Goal: Task Accomplishment & Management: Complete application form

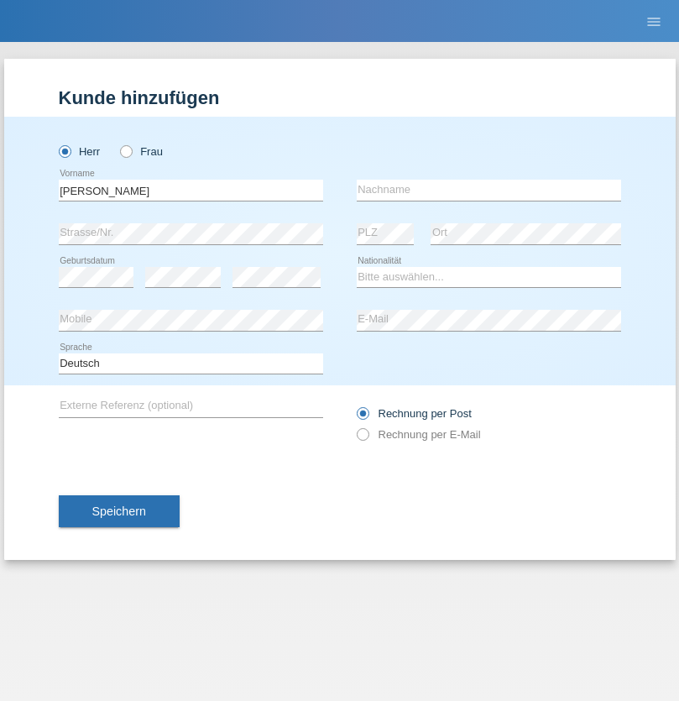
type input "David"
click at [488, 190] on input "text" at bounding box center [489, 190] width 264 height 21
type input "Senn"
select select "CH"
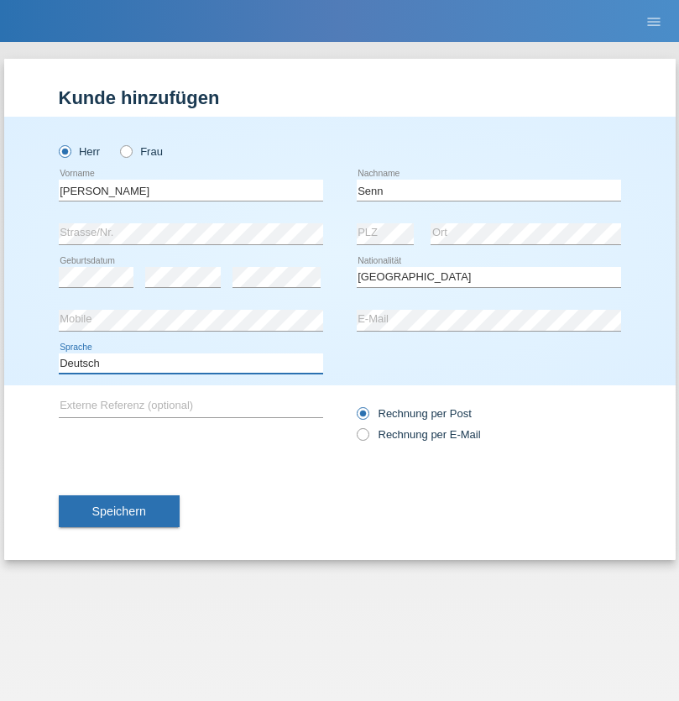
select select "en"
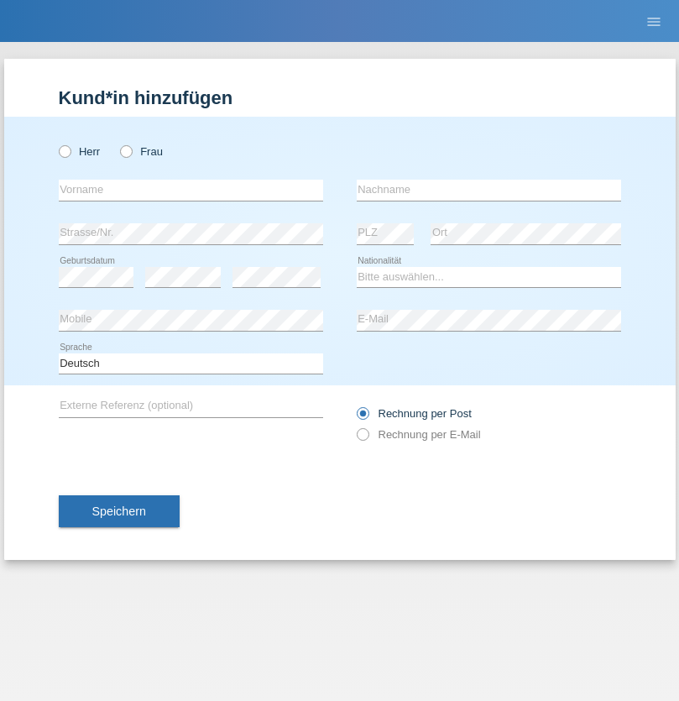
radio input "true"
click at [191, 190] on input "text" at bounding box center [191, 190] width 264 height 21
type input "[PERSON_NAME]"
click at [488, 190] on input "text" at bounding box center [489, 190] width 264 height 21
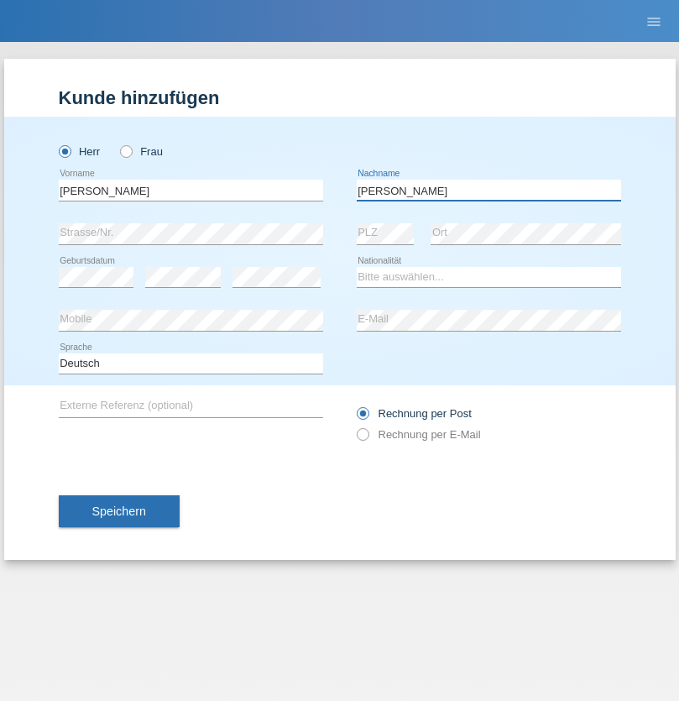
type input "[PERSON_NAME]"
select select "PL"
select select "C"
select select "21"
select select "11"
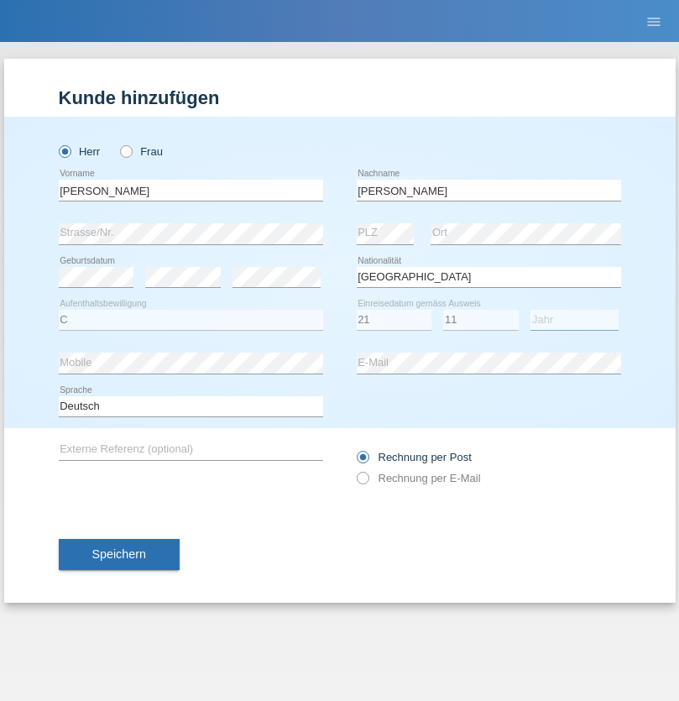
select select "2021"
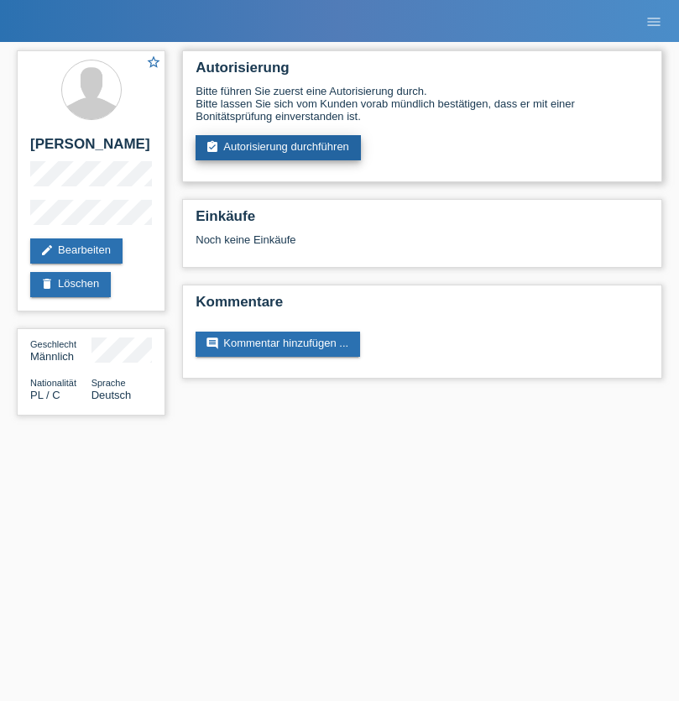
click at [279, 148] on link "assignment_turned_in Autorisierung durchführen" at bounding box center [278, 147] width 165 height 25
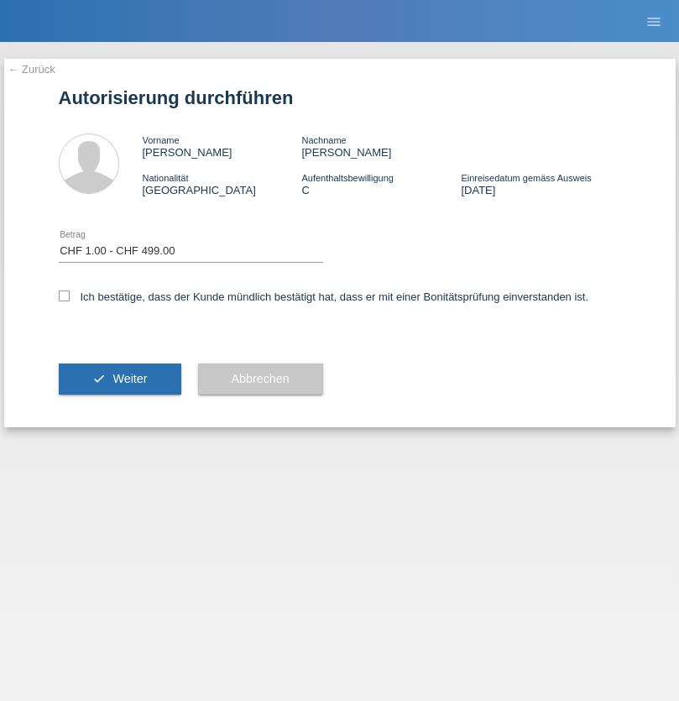
select select "1"
checkbox input "true"
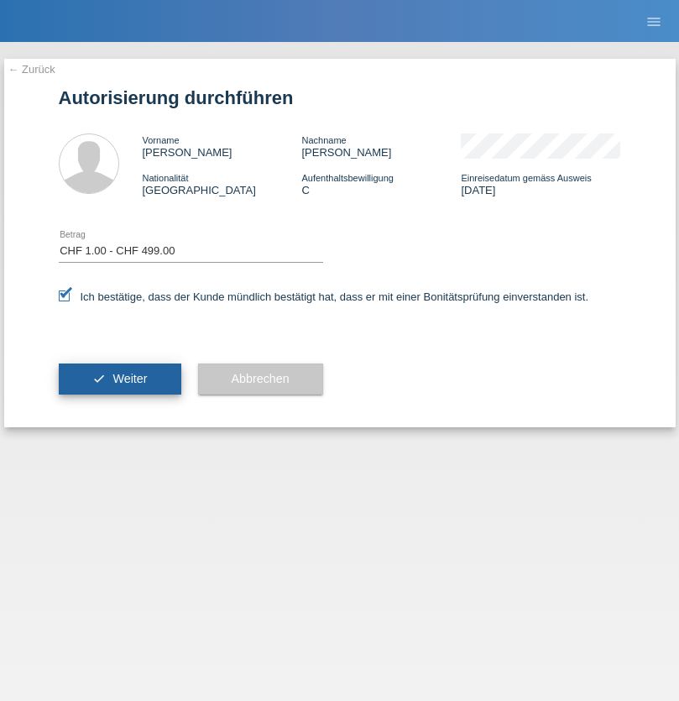
click at [119, 379] on span "Weiter" at bounding box center [129, 378] width 34 height 13
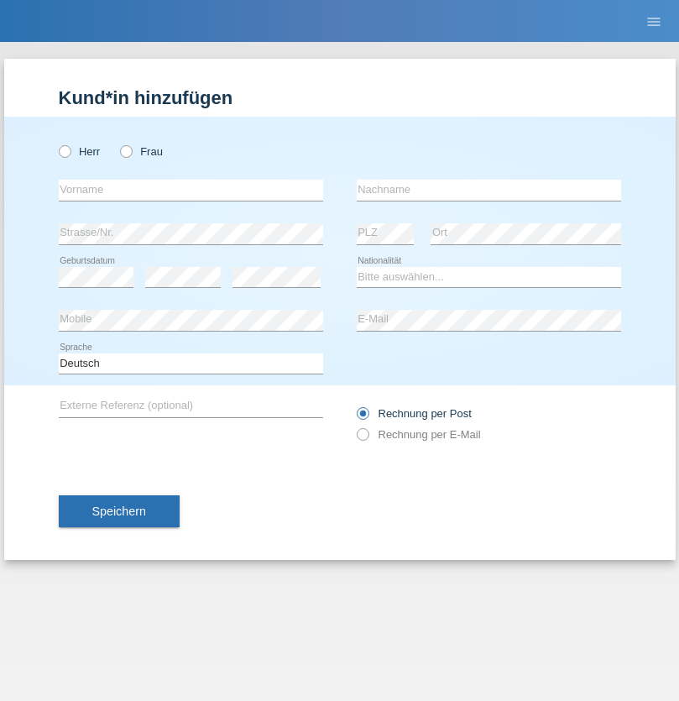
radio input "true"
click at [191, 190] on input "text" at bounding box center [191, 190] width 264 height 21
type input "Ahmed"
click at [488, 190] on input "text" at bounding box center [489, 190] width 264 height 21
type input "Hamdi"
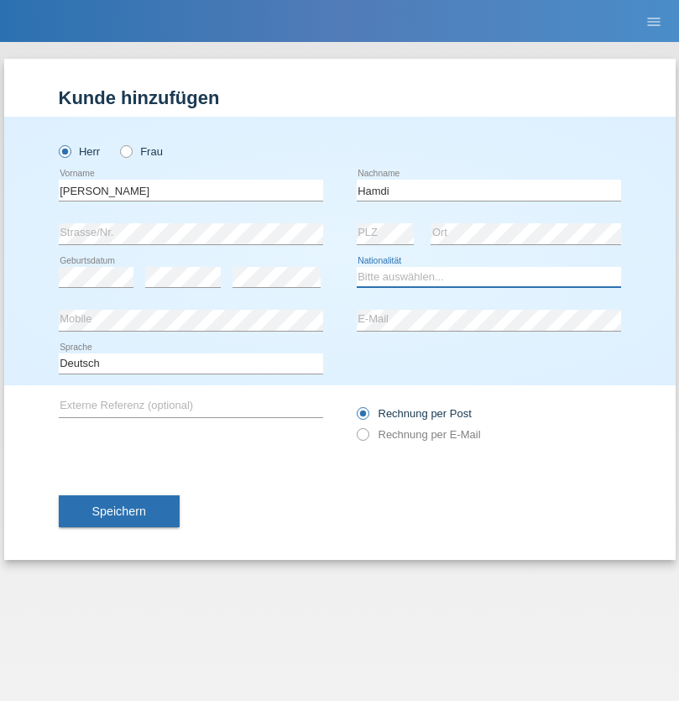
select select "TN"
select select "C"
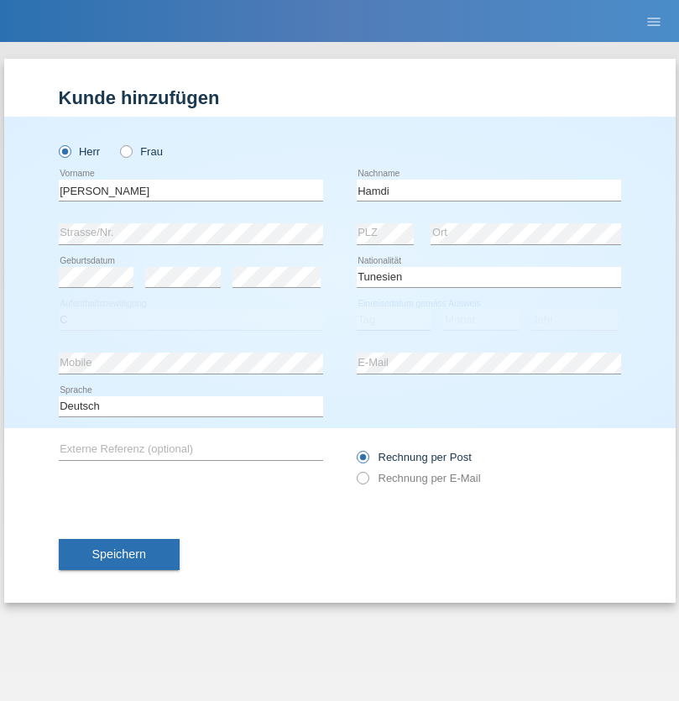
select select "28"
select select "09"
select select "2014"
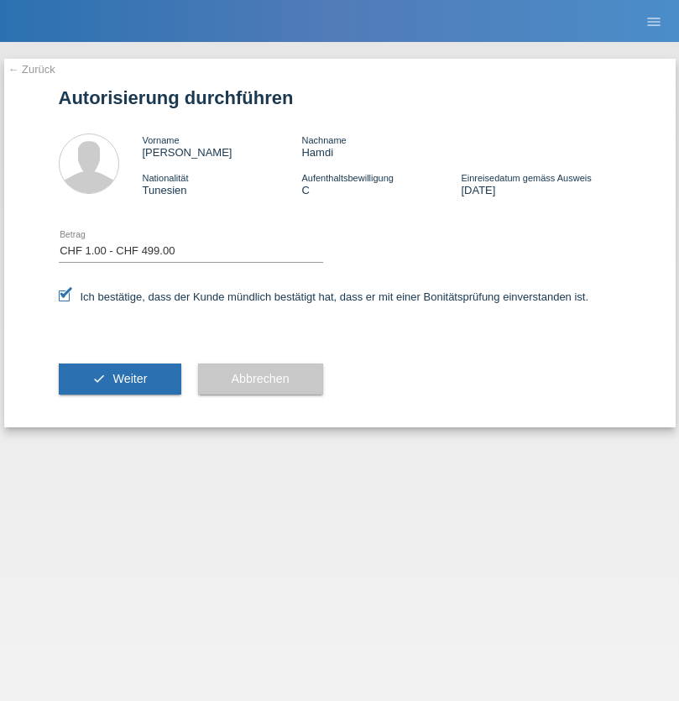
select select "1"
click at [119, 379] on span "Weiter" at bounding box center [129, 378] width 34 height 13
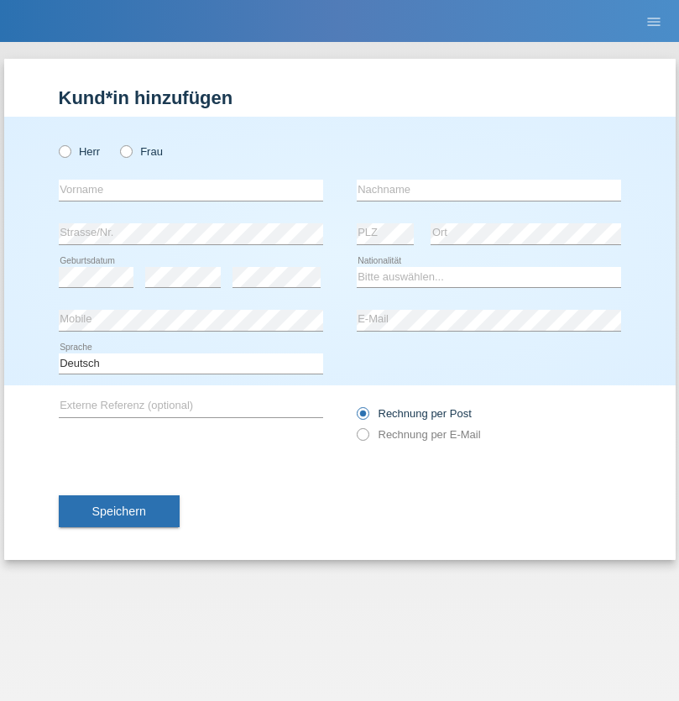
radio input "true"
click at [191, 190] on input "text" at bounding box center [191, 190] width 264 height 21
type input "Mohammad Qais"
click at [488, 190] on input "text" at bounding box center [489, 190] width 264 height 21
type input "Nemani"
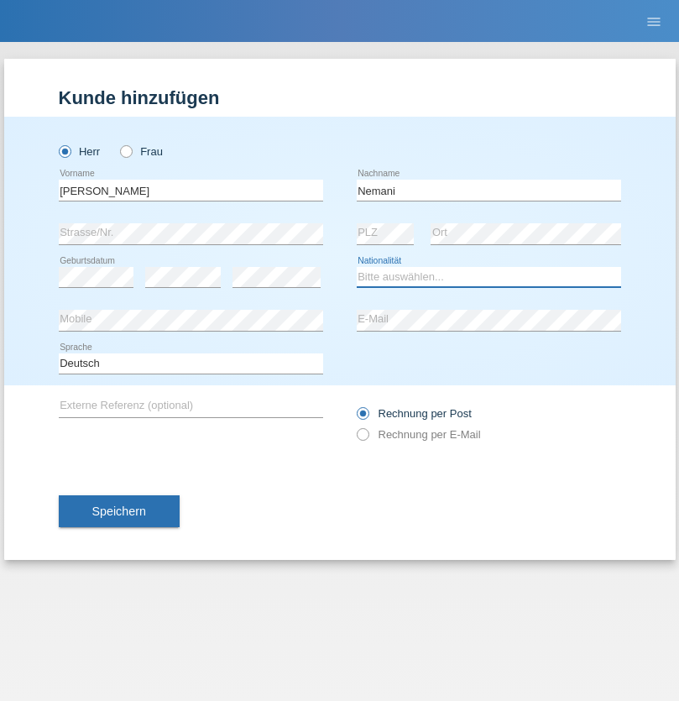
select select "AF"
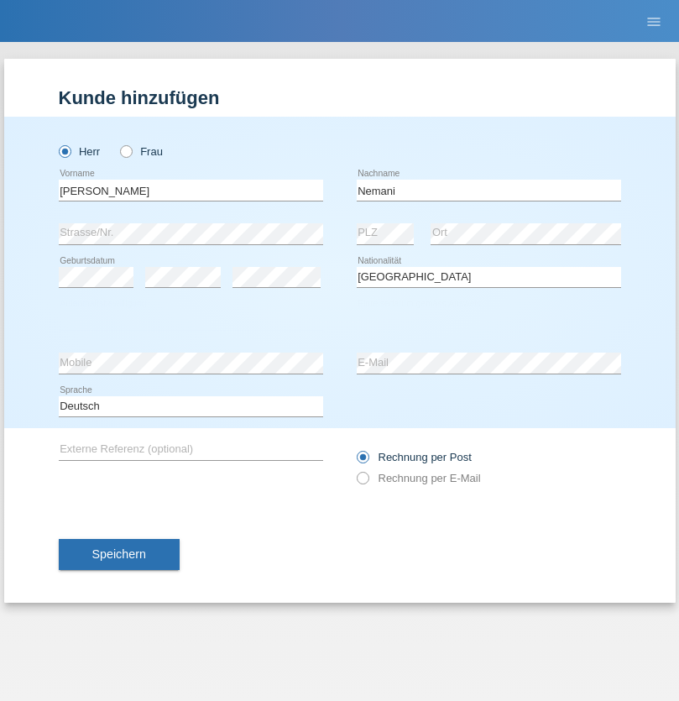
select select "C"
select select "02"
select select "01"
select select "2021"
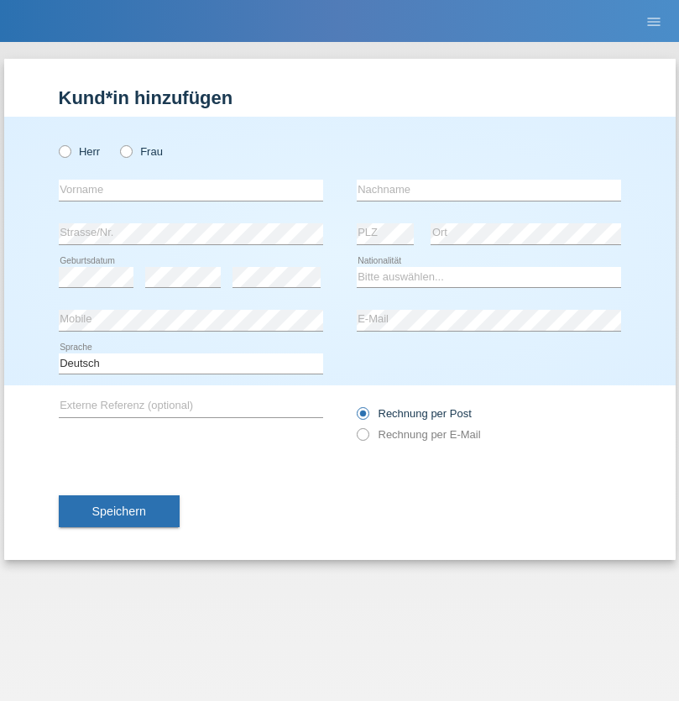
radio input "true"
click at [191, 190] on input "text" at bounding box center [191, 190] width 264 height 21
type input "Camille"
click at [488, 190] on input "text" at bounding box center [489, 190] width 264 height 21
type input "Jacquet"
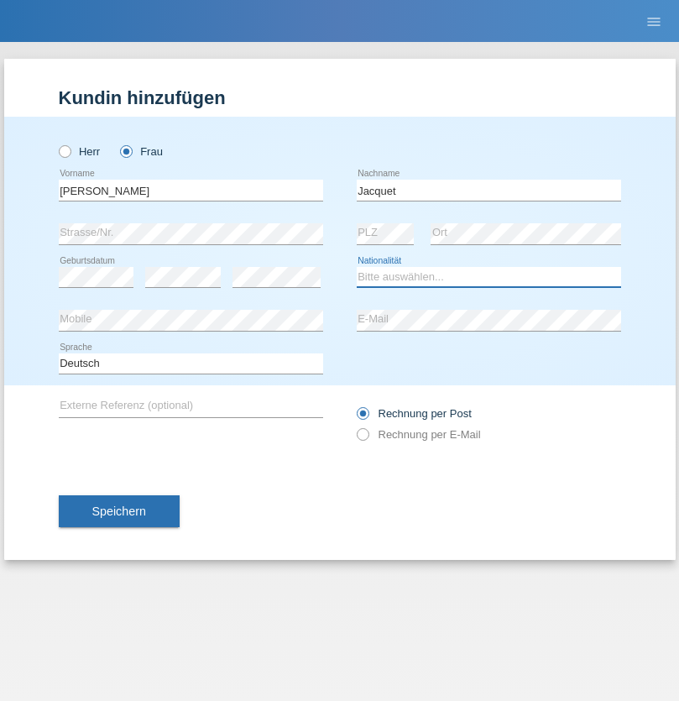
select select "CH"
radio input "true"
select select "DE"
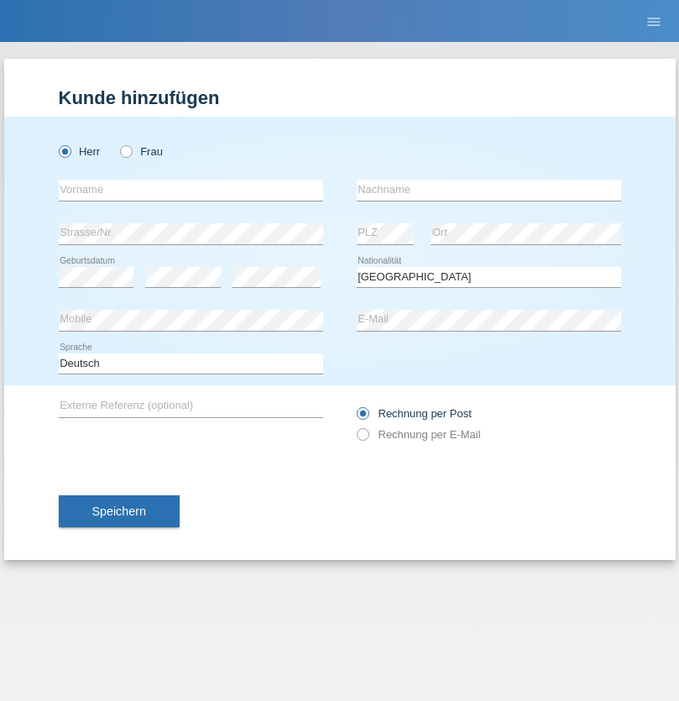
select select "C"
select select "07"
select select "11"
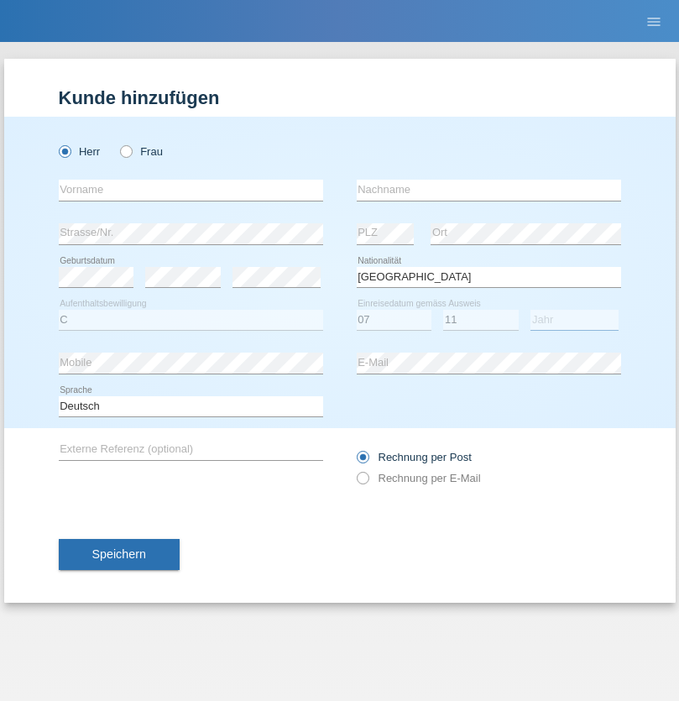
select select "1972"
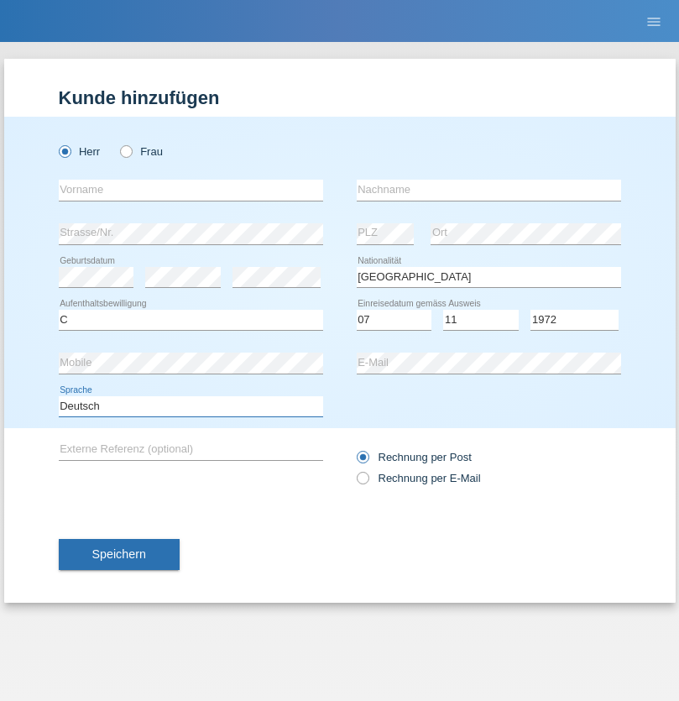
select select "en"
